Goal: Navigation & Orientation: Understand site structure

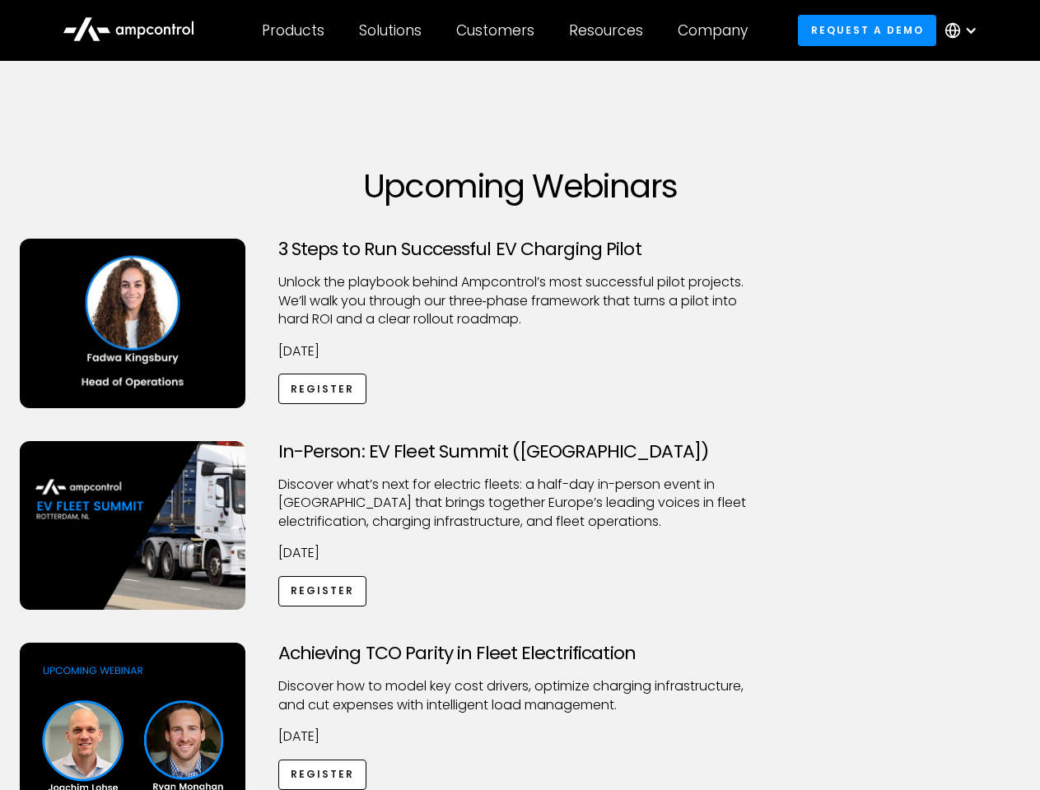
click at [506, 30] on div "Customers" at bounding box center [495, 30] width 78 height 18
click at [292, 30] on div "Products" at bounding box center [293, 30] width 63 height 18
click at [391, 30] on div "Solutions" at bounding box center [390, 30] width 63 height 18
click at [498, 30] on div "Customers" at bounding box center [495, 30] width 78 height 18
click at [609, 30] on div "Resources" at bounding box center [606, 30] width 74 height 18
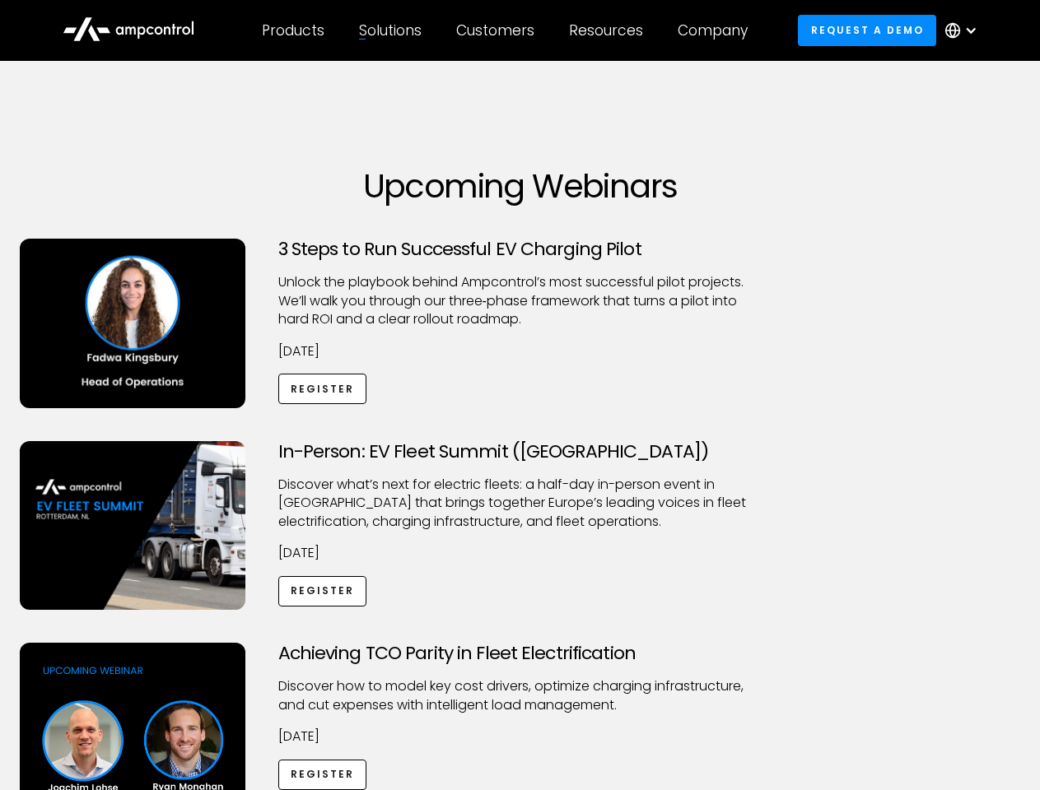
click at [718, 30] on div "Company" at bounding box center [712, 30] width 70 height 18
click at [965, 30] on div at bounding box center [970, 30] width 13 height 13
